Goal: Find specific page/section: Find specific page/section

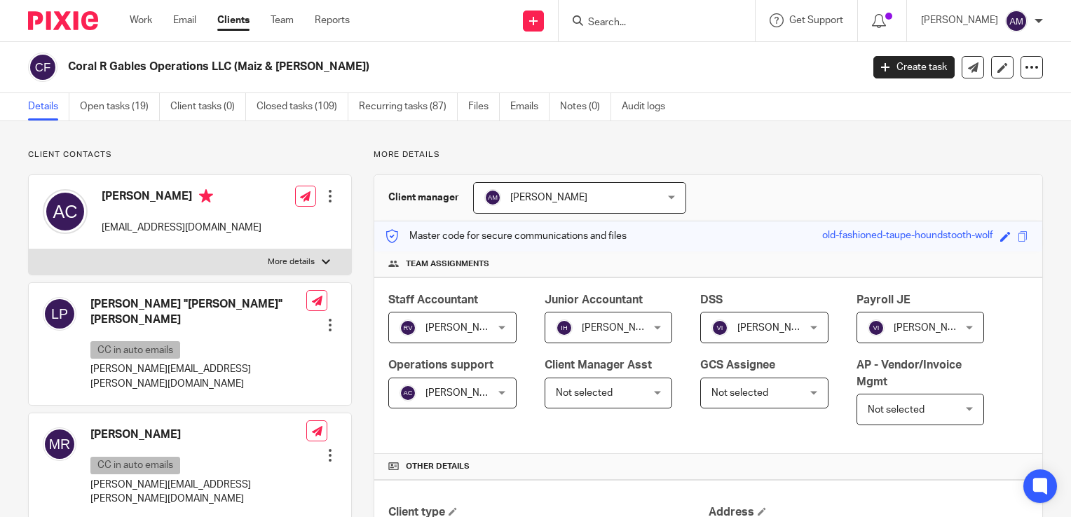
click at [687, 17] on input "Search" at bounding box center [650, 23] width 126 height 13
type input ","
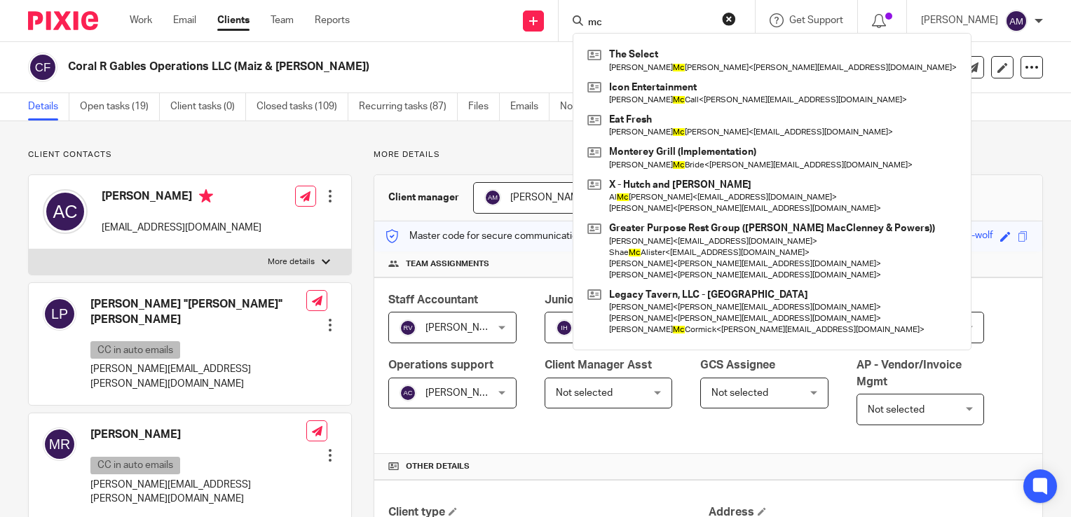
type input "m"
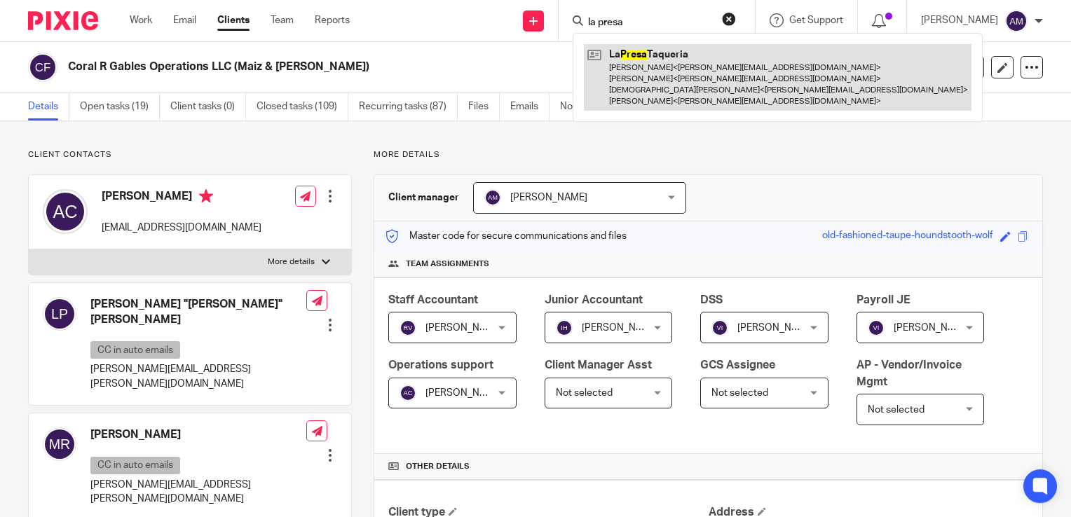
type input "la presa"
click at [697, 95] on link at bounding box center [778, 77] width 388 height 67
